Goal: Task Accomplishment & Management: Manage account settings

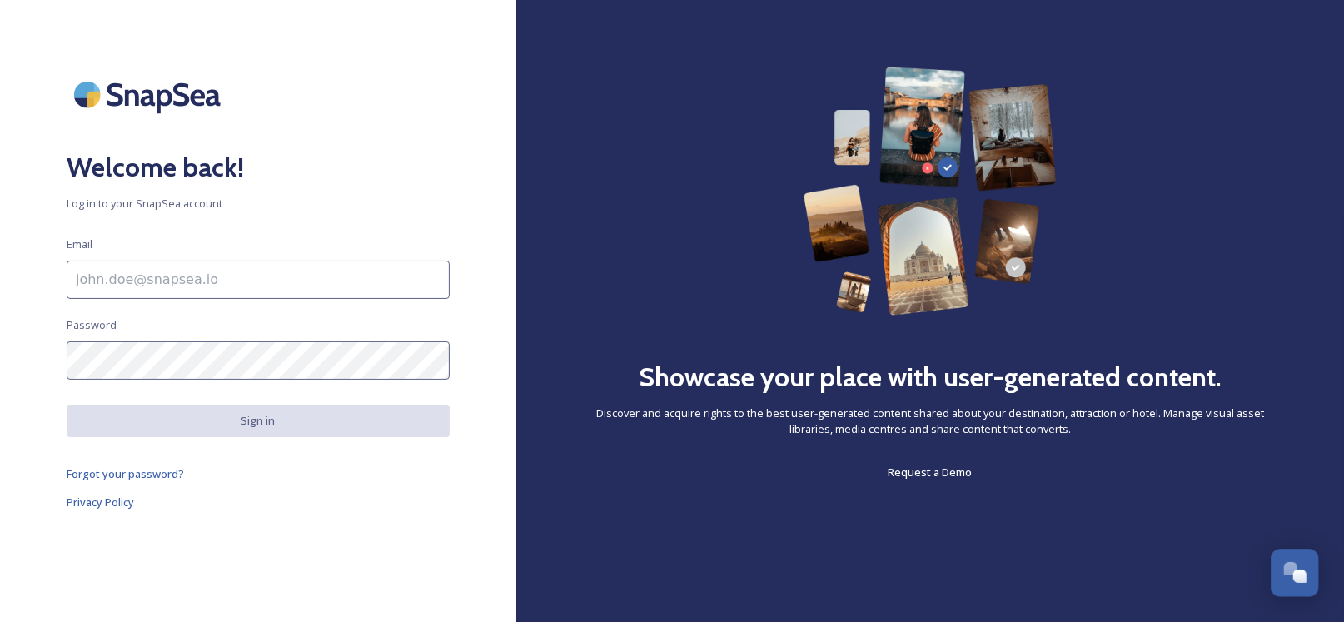
type input "[EMAIL_ADDRESS][DOMAIN_NAME]"
click at [386, 129] on div "Welcome back! Log in to your SnapSea account Email [EMAIL_ADDRESS][DOMAIN_NAME]…" at bounding box center [258, 311] width 516 height 489
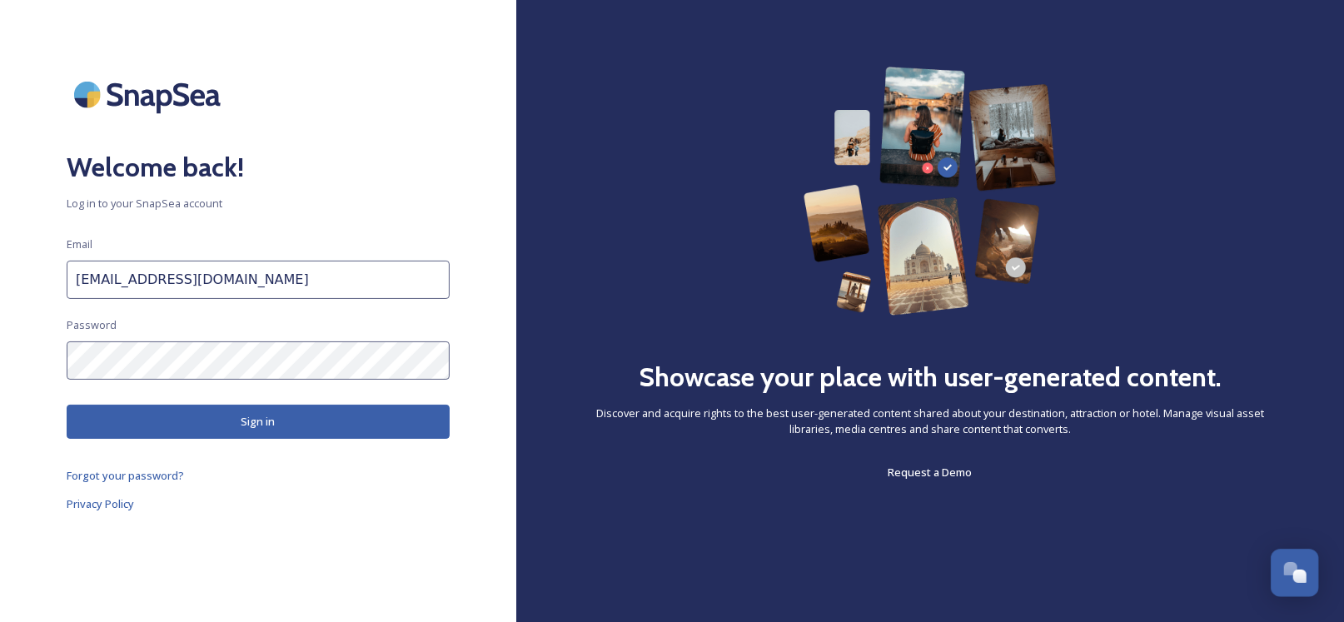
click at [293, 435] on button "Sign in" at bounding box center [258, 422] width 383 height 34
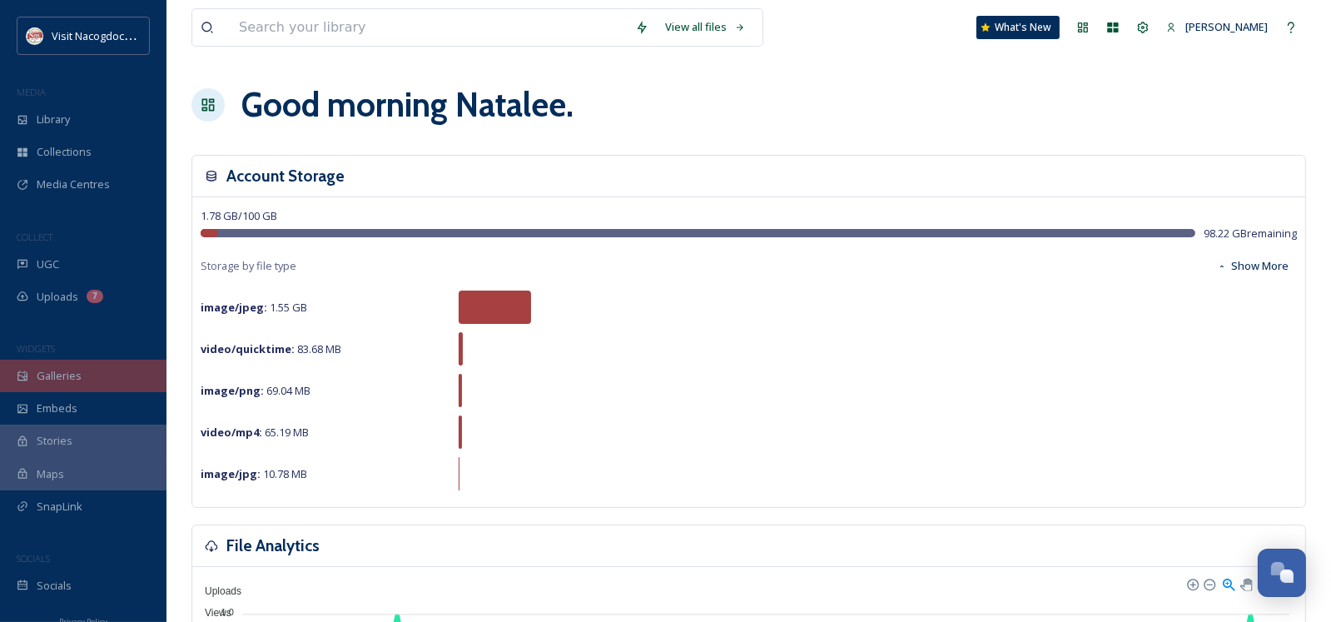
click at [62, 372] on span "Galleries" at bounding box center [59, 376] width 45 height 16
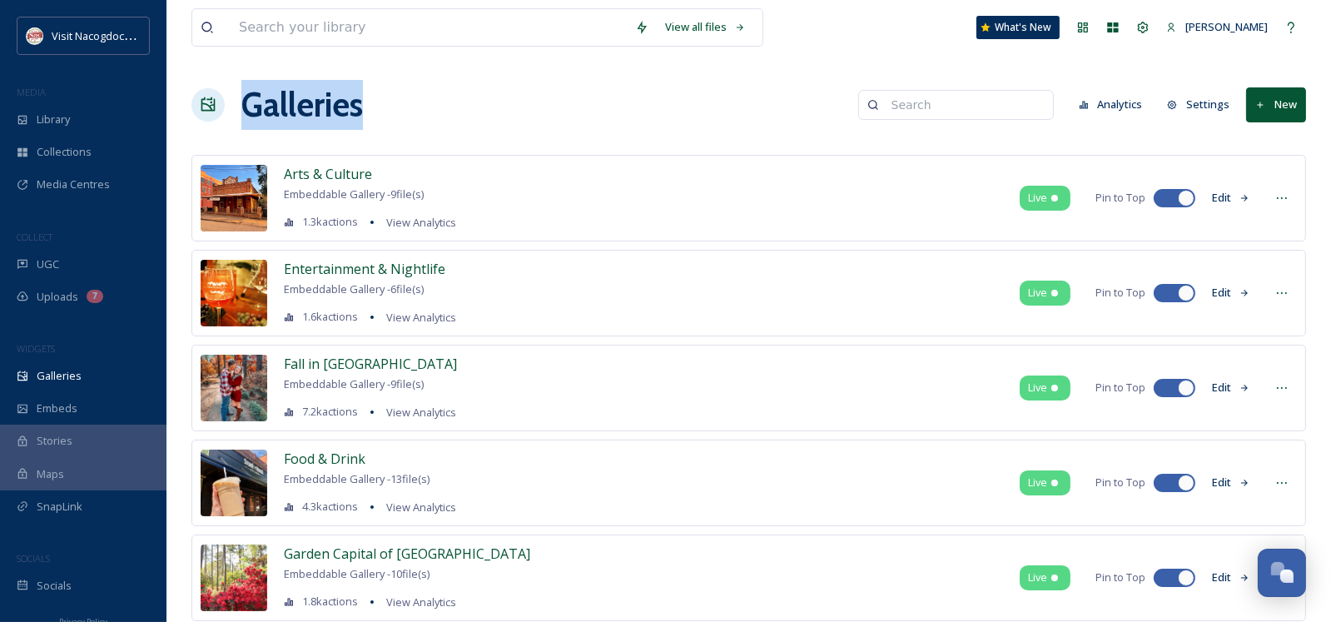
drag, startPoint x: 299, startPoint y: 105, endPoint x: 360, endPoint y: 97, distance: 61.4
click at [360, 97] on div "Galleries Analytics Settings New" at bounding box center [749, 105] width 1115 height 50
click at [360, 97] on h1 "Galleries" at bounding box center [302, 105] width 122 height 50
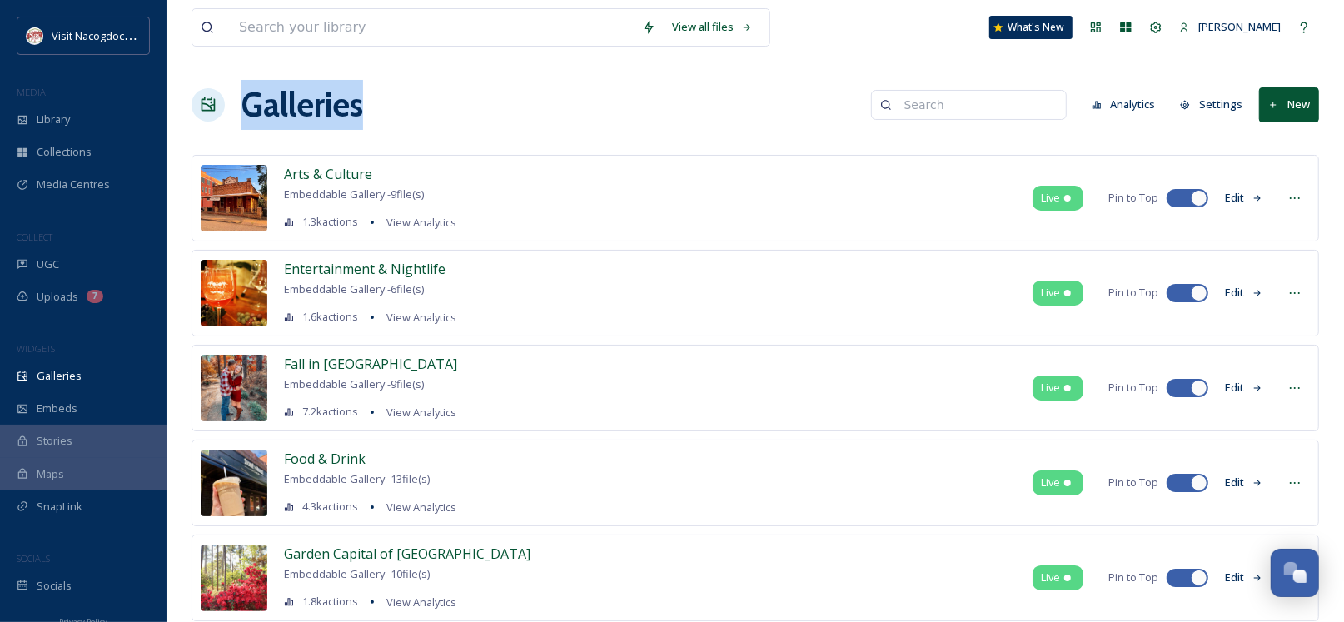
click at [360, 97] on h1 "Galleries" at bounding box center [302, 105] width 122 height 50
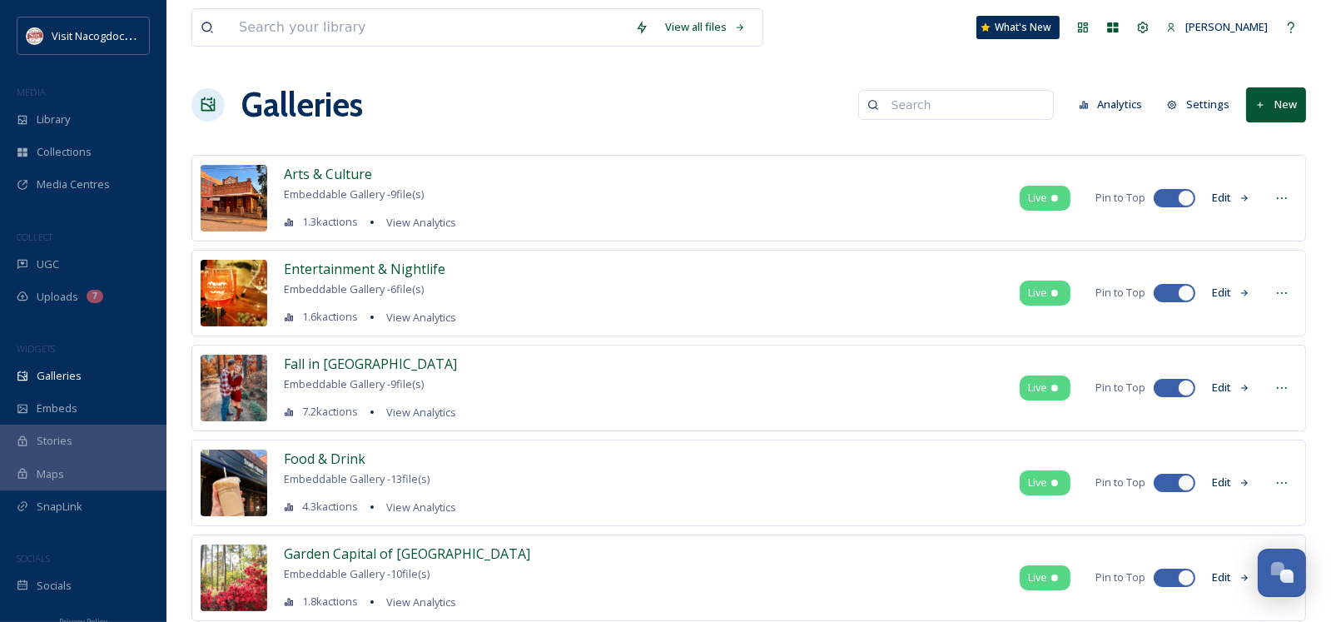
click at [63, 276] on div "UGC" at bounding box center [83, 264] width 167 height 32
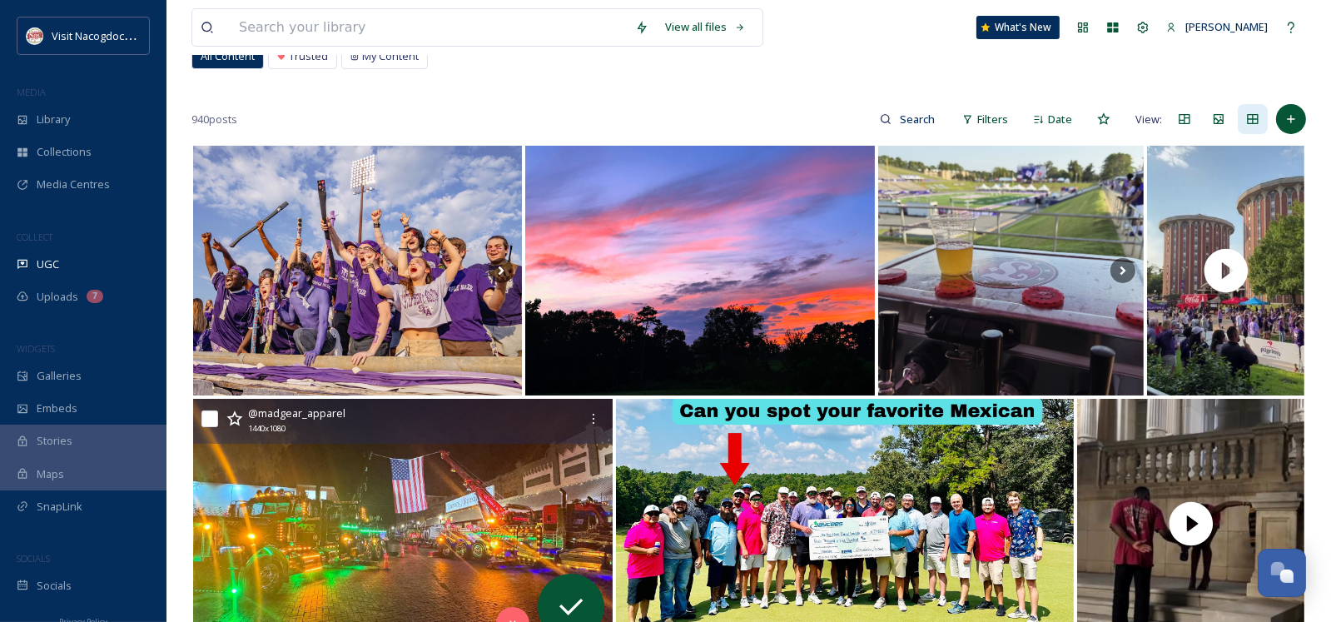
scroll to position [250, 0]
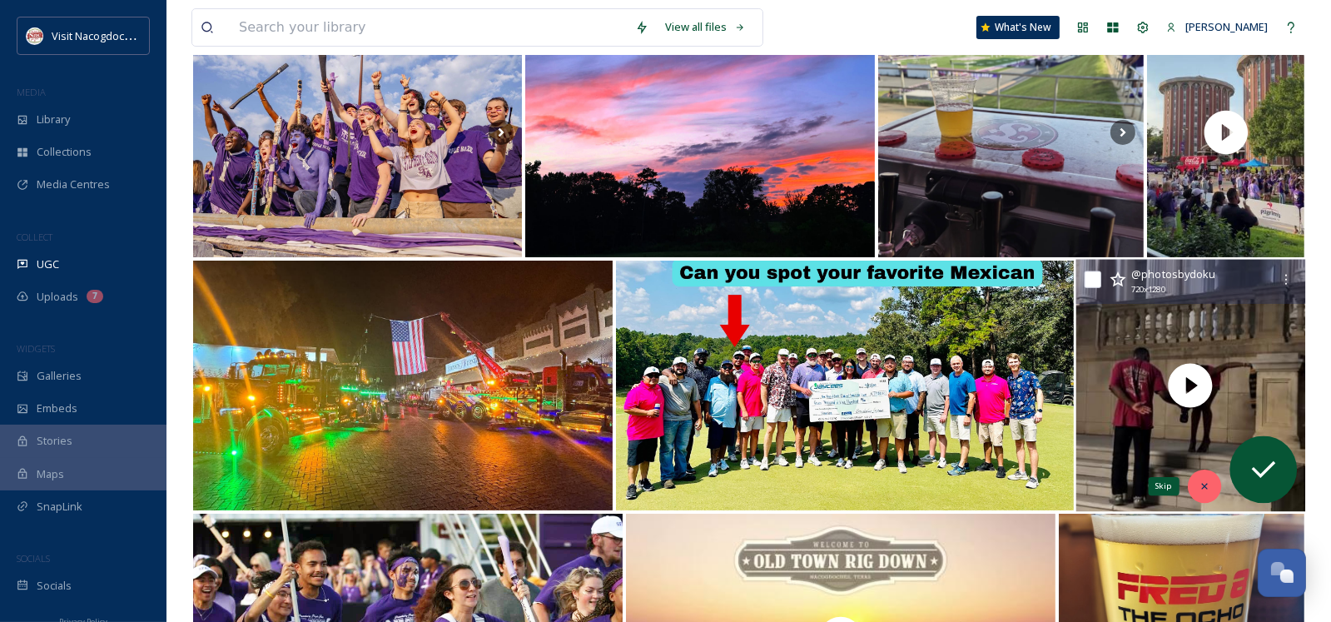
click at [1201, 478] on div "Skip" at bounding box center [1204, 486] width 33 height 33
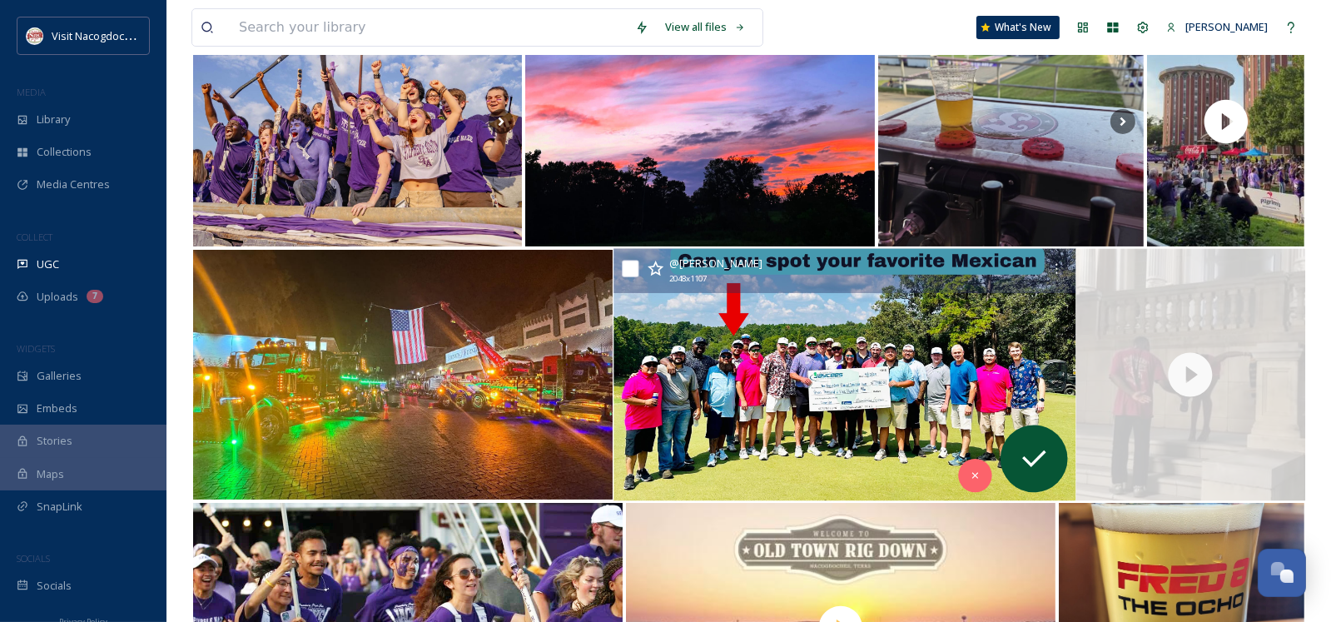
scroll to position [166, 0]
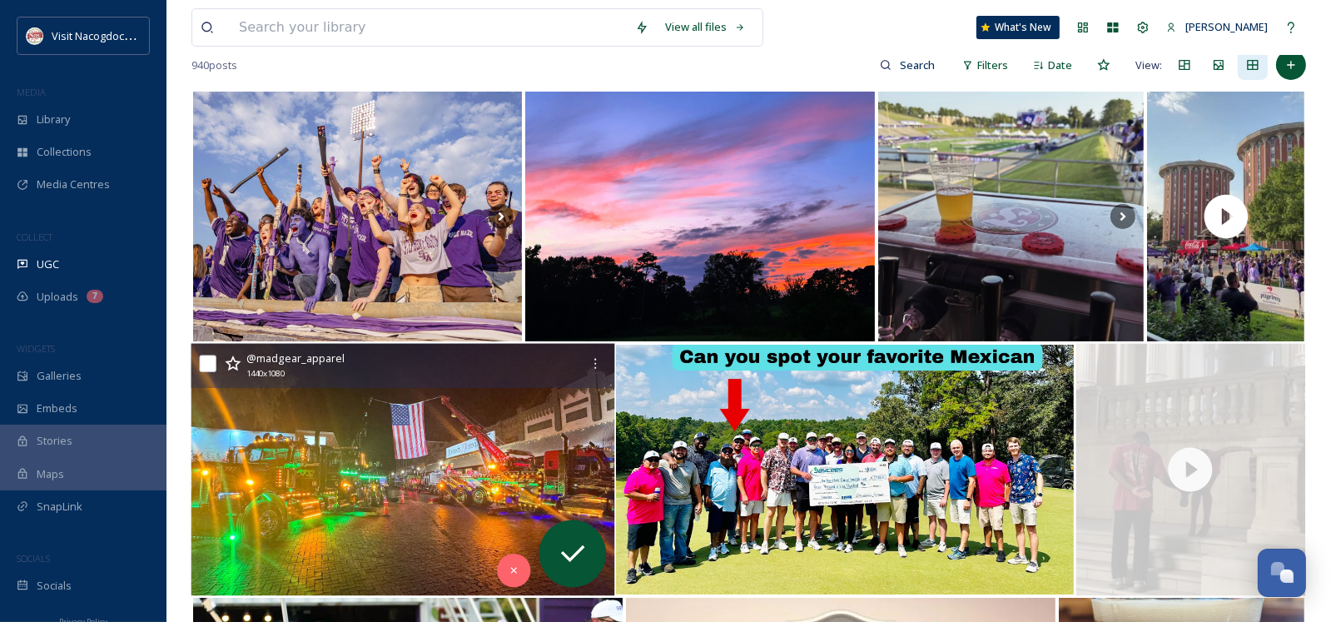
click at [525, 412] on img at bounding box center [403, 470] width 424 height 252
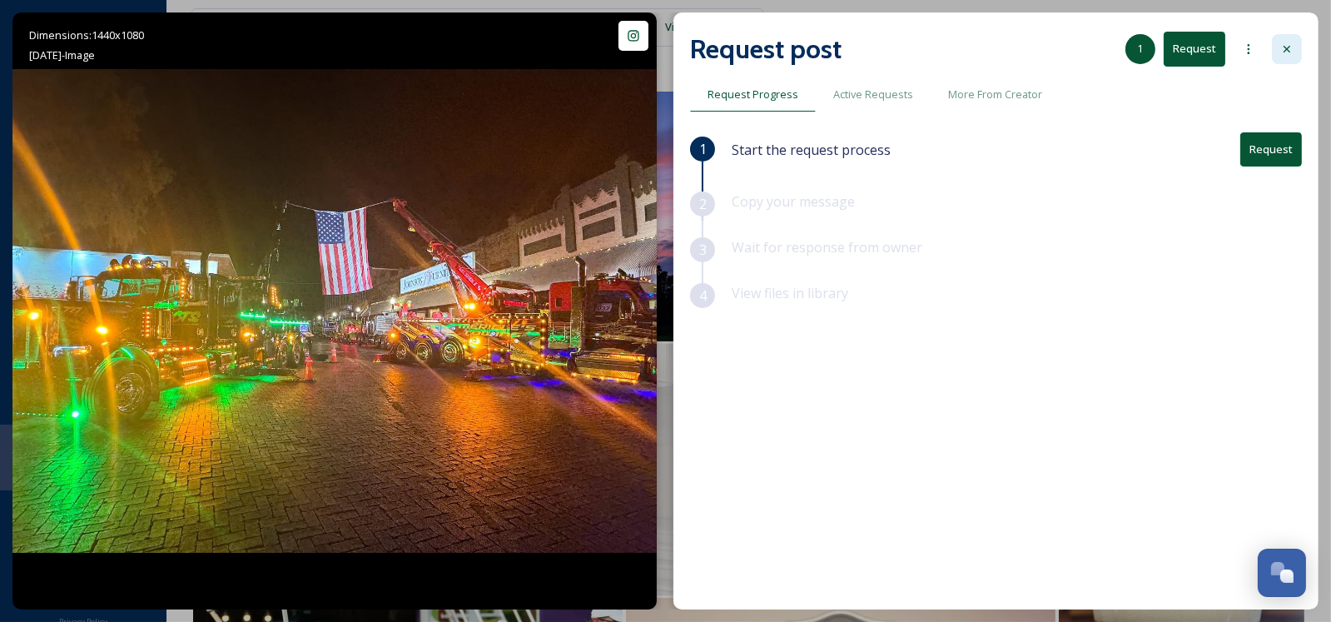
click at [1294, 42] on div at bounding box center [1287, 49] width 30 height 30
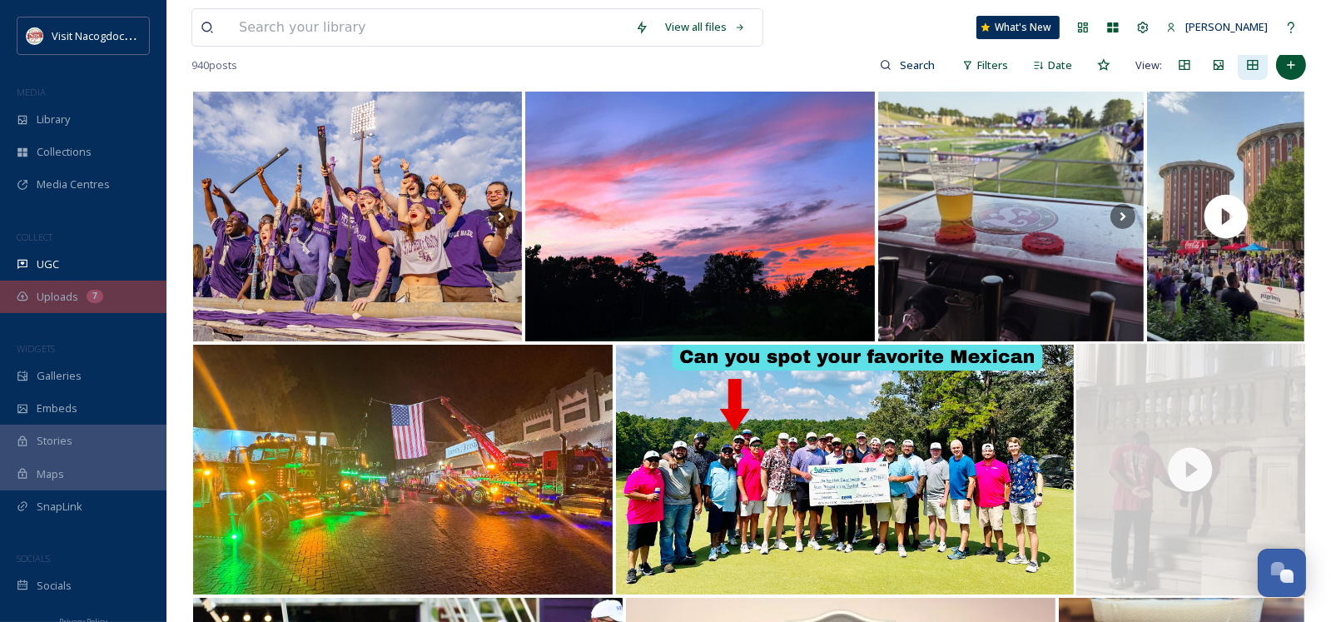
click at [98, 301] on div "7" at bounding box center [95, 296] width 17 height 13
